Goal: Task Accomplishment & Management: Complete application form

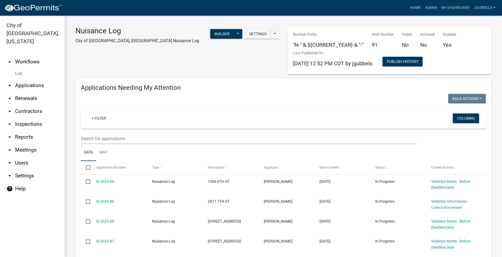
select select "2: 50"
click at [437, 5] on link "Admin" at bounding box center [431, 8] width 16 height 10
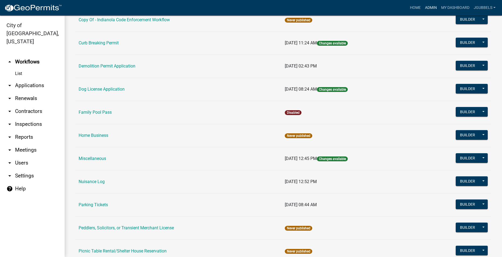
scroll to position [162, 0]
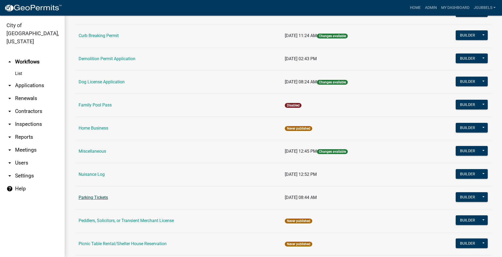
click at [99, 200] on link "Parking Tickets" at bounding box center [93, 197] width 29 height 5
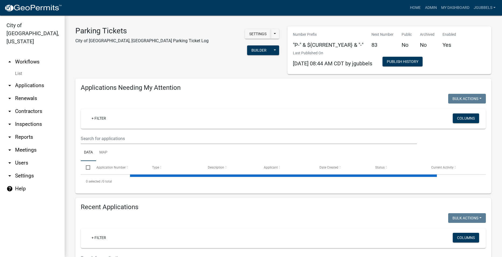
select select "2: 50"
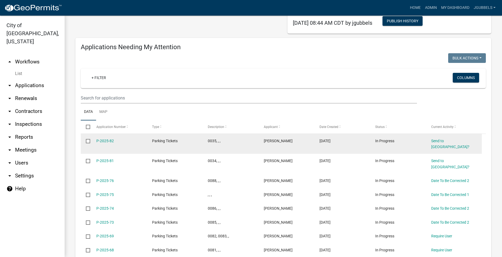
scroll to position [54, 0]
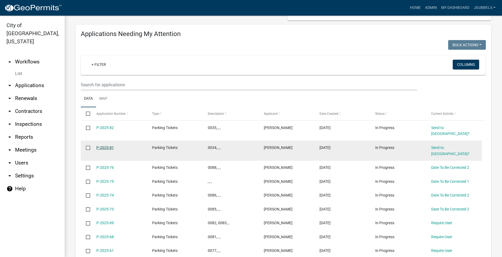
click at [106, 146] on link "P-2025-81" at bounding box center [105, 148] width 18 height 4
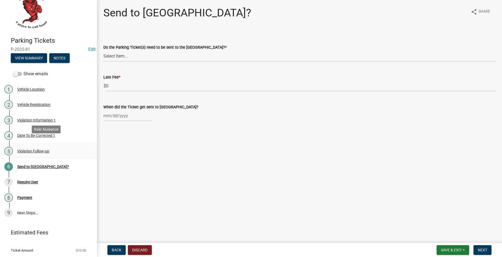
scroll to position [29, 0]
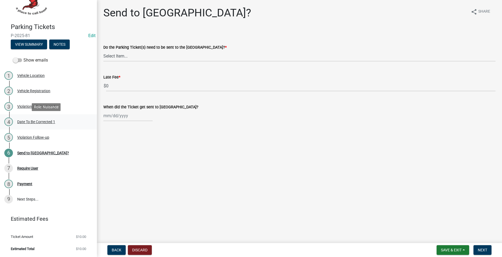
click at [73, 116] on link "4 Date To Be Corrected 1" at bounding box center [48, 122] width 97 height 16
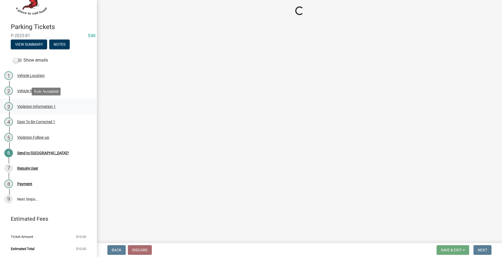
select select "d0d514c9-d4c9-4109-857e-e043ef8c641f"
select select "48a692b8-104f-4075-9072-841642fea642"
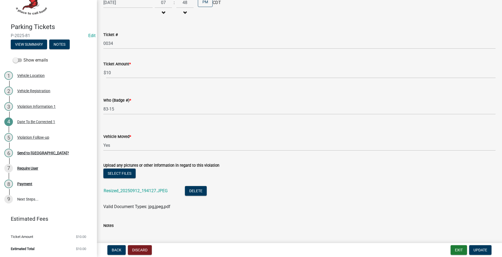
scroll to position [97, 0]
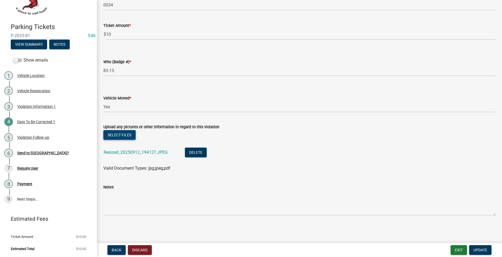
click at [125, 136] on button "Select files" at bounding box center [119, 135] width 32 height 10
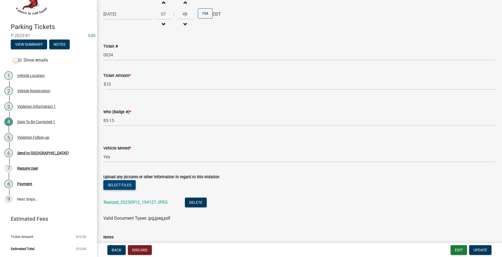
scroll to position [43, 0]
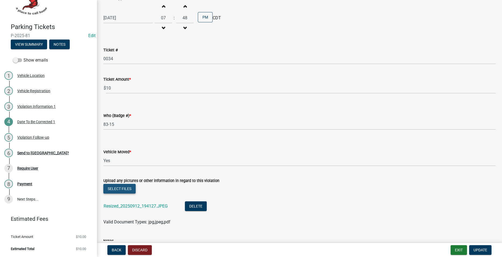
click at [121, 189] on button "Select files" at bounding box center [119, 189] width 32 height 10
click at [484, 250] on span "Update" at bounding box center [481, 250] width 14 height 4
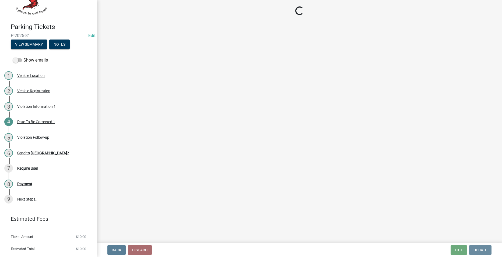
scroll to position [0, 0]
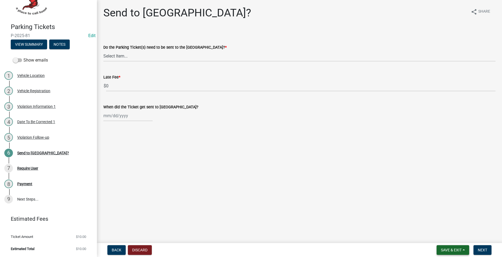
click at [457, 251] on span "Save & Exit" at bounding box center [451, 250] width 21 height 4
click at [450, 238] on button "Save & Exit" at bounding box center [447, 236] width 43 height 13
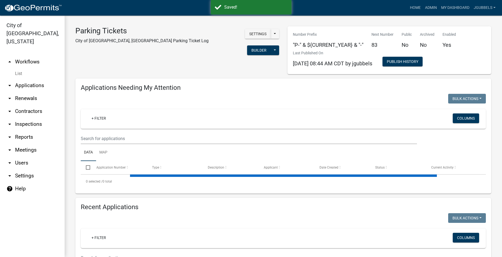
select select "2: 50"
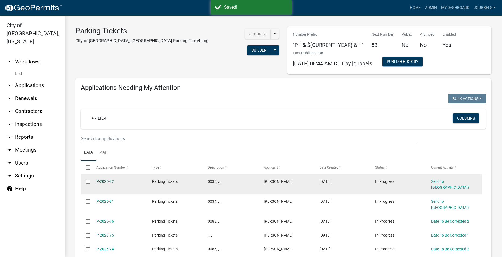
click at [110, 182] on link "P-2025-82" at bounding box center [105, 182] width 18 height 4
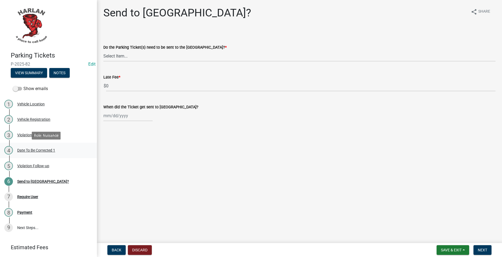
click at [39, 149] on div "Date To Be Corrected 1" at bounding box center [36, 151] width 38 height 4
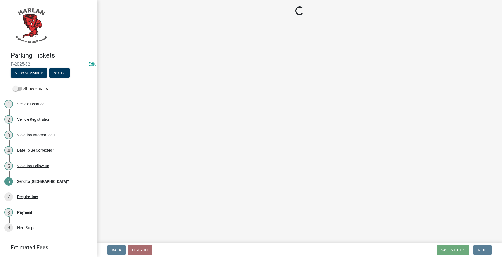
select select "d0d514c9-d4c9-4109-857e-e043ef8c641f"
select select "48a692b8-104f-4075-9072-841642fea642"
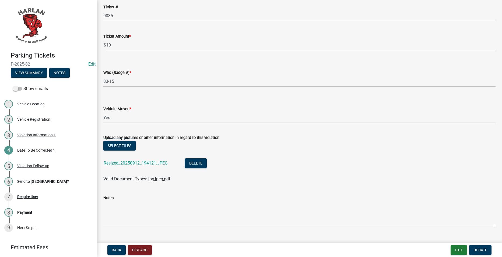
scroll to position [97, 0]
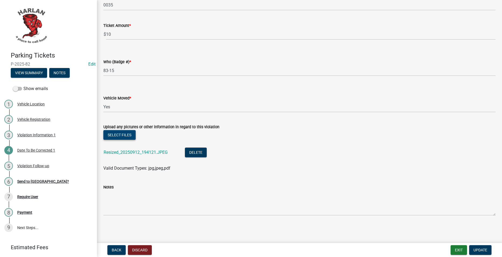
click at [128, 136] on button "Select files" at bounding box center [119, 135] width 32 height 10
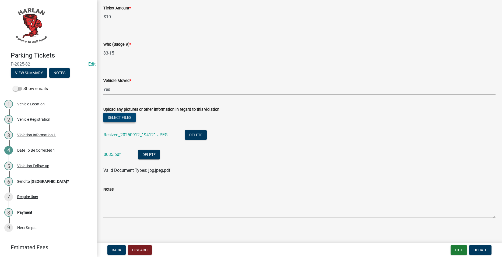
scroll to position [116, 0]
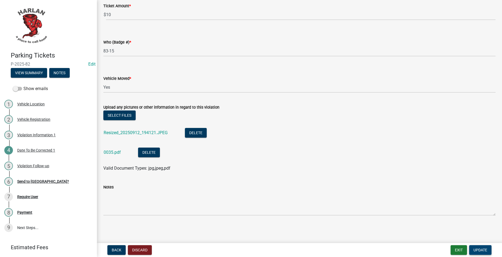
click at [482, 248] on span "Update" at bounding box center [481, 250] width 14 height 4
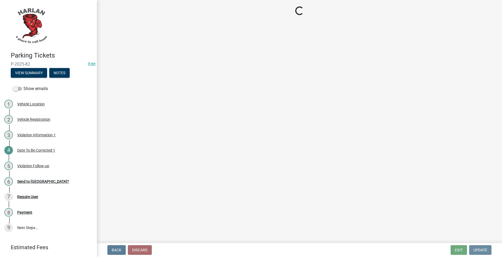
scroll to position [0, 0]
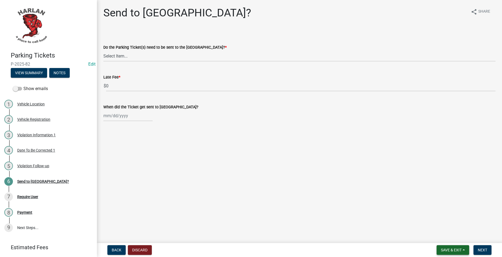
click at [454, 250] on span "Save & Exit" at bounding box center [451, 250] width 21 height 4
click at [440, 235] on button "Save & Exit" at bounding box center [447, 236] width 43 height 13
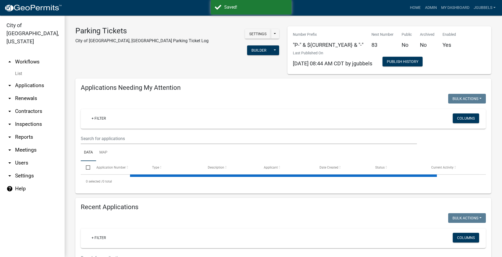
select select "2: 50"
